Goal: Transaction & Acquisition: Book appointment/travel/reservation

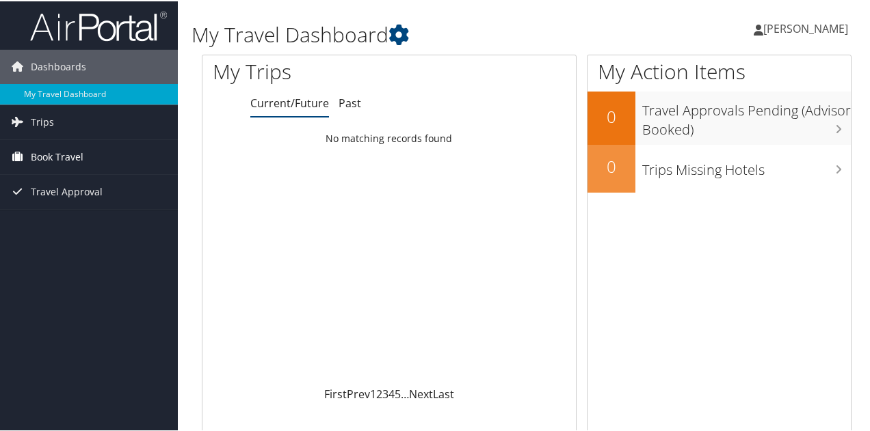
click at [42, 155] on span "Book Travel" at bounding box center [57, 156] width 53 height 34
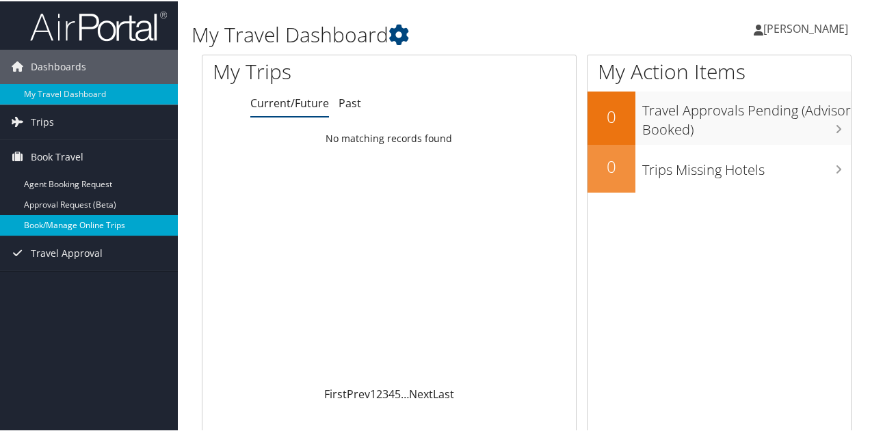
click at [68, 220] on link "Book/Manage Online Trips" at bounding box center [89, 224] width 178 height 21
click at [72, 218] on link "Book/Manage Online Trips" at bounding box center [89, 224] width 178 height 21
